Goal: Task Accomplishment & Management: Use online tool/utility

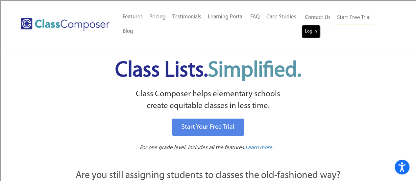
click at [309, 35] on link "Log In" at bounding box center [311, 31] width 19 height 13
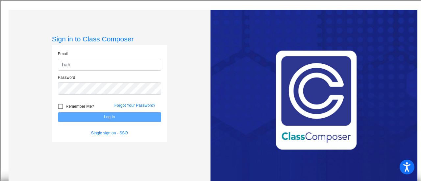
type input "hahnm@live.siouxcityschools.com"
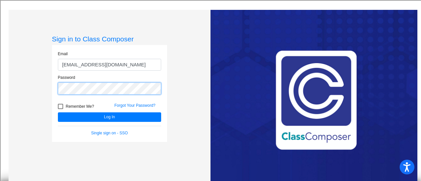
click at [58, 112] on button "Log In" at bounding box center [109, 117] width 103 height 10
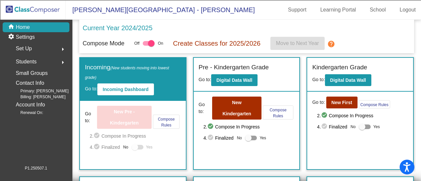
click at [207, 10] on mat-toolbar "Bryant Elementary School - Michelle Support Learning Portal School Logout" at bounding box center [210, 10] width 421 height 20
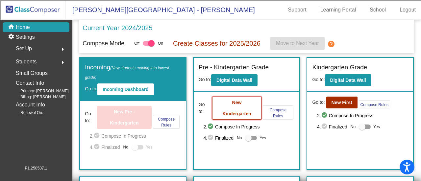
click at [236, 100] on b "New Kindergarten" at bounding box center [236, 108] width 29 height 16
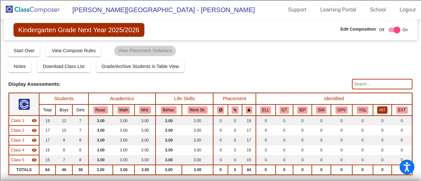
click at [378, 112] on button "INT" at bounding box center [382, 110] width 10 height 7
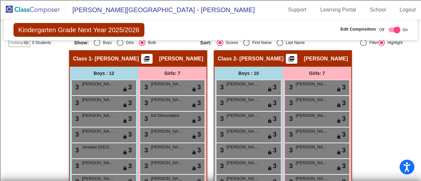
scroll to position [134, 0]
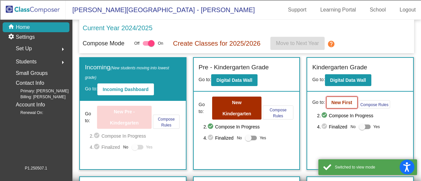
click at [342, 103] on b "New First" at bounding box center [341, 102] width 21 height 5
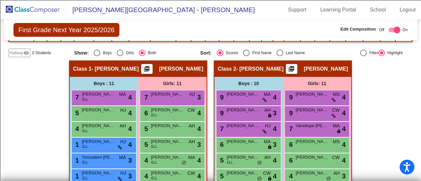
scroll to position [134, 0]
